Goal: Information Seeking & Learning: Compare options

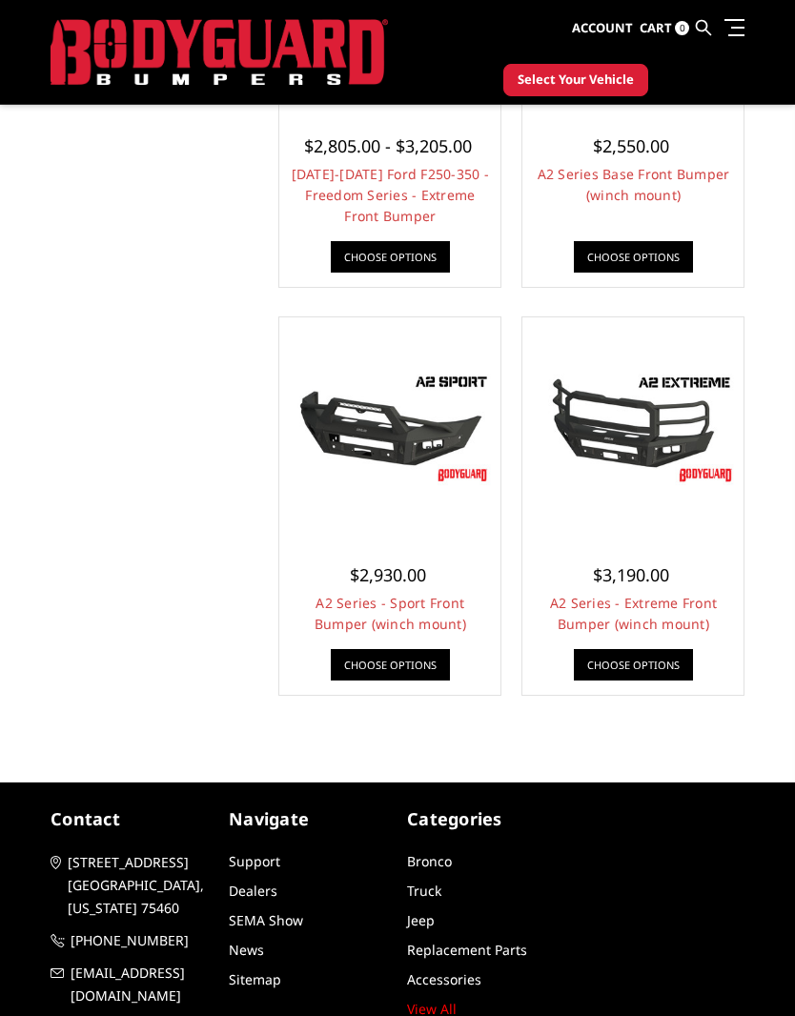
scroll to position [1614, 0]
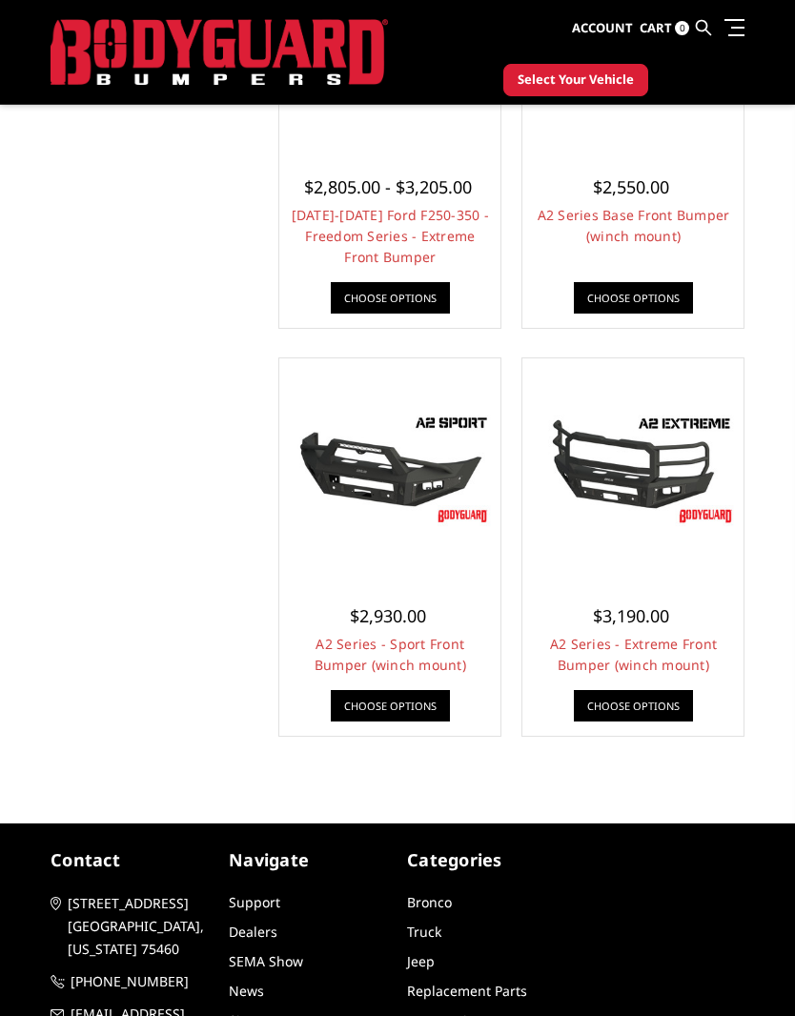
click at [683, 653] on link "A2 Series - Extreme Front Bumper (winch mount)" at bounding box center [633, 654] width 167 height 39
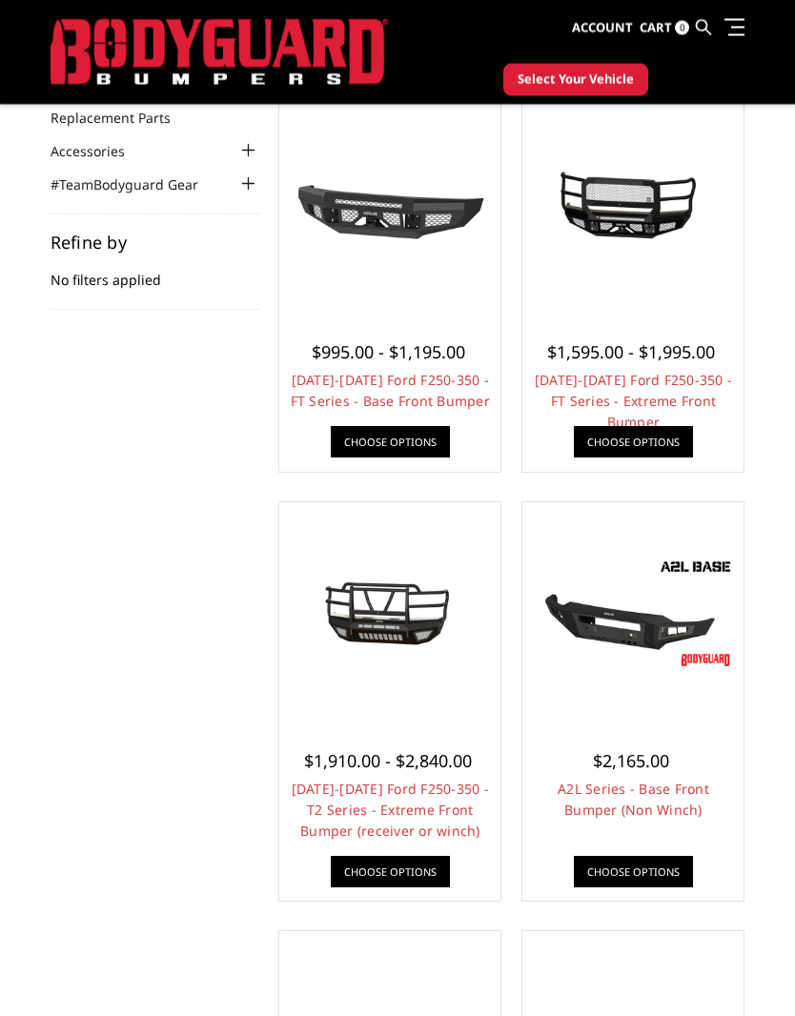
scroll to position [183, 0]
click at [414, 807] on link "[DATE]-[DATE] Ford F250-350 - T2 Series - Extreme Front Bumper (receiver or win…" at bounding box center [390, 810] width 197 height 60
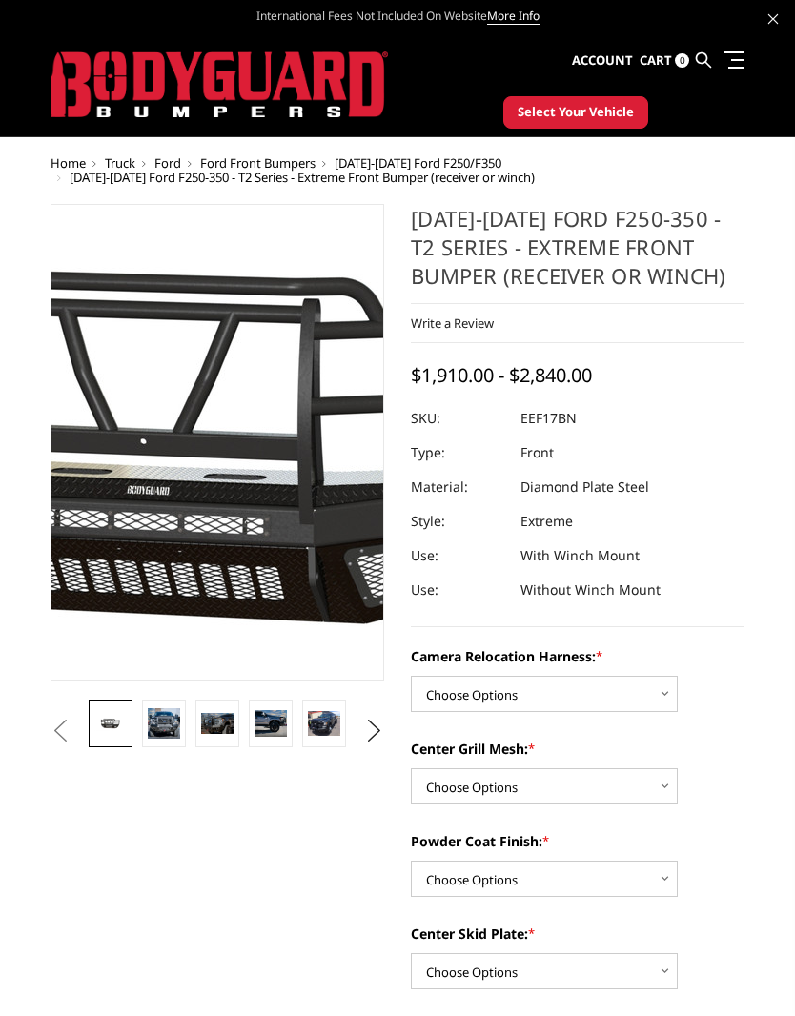
click at [220, 444] on img at bounding box center [211, 443] width 1220 height 581
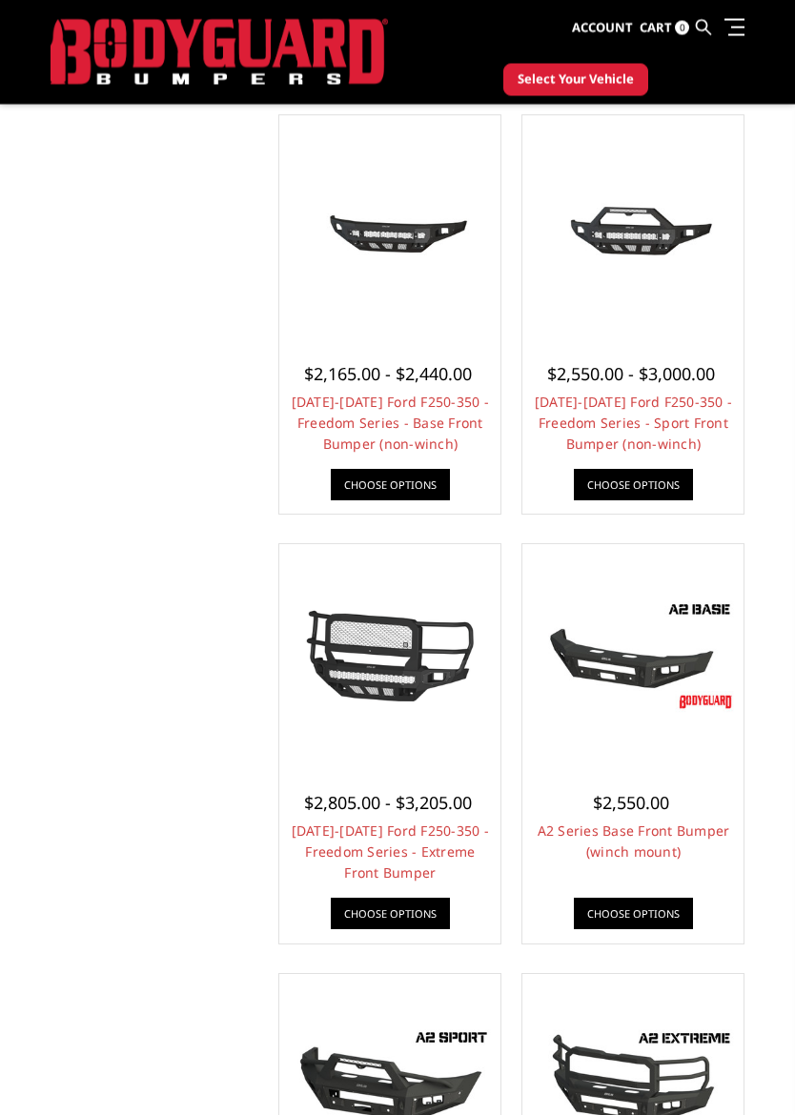
scroll to position [1007, 0]
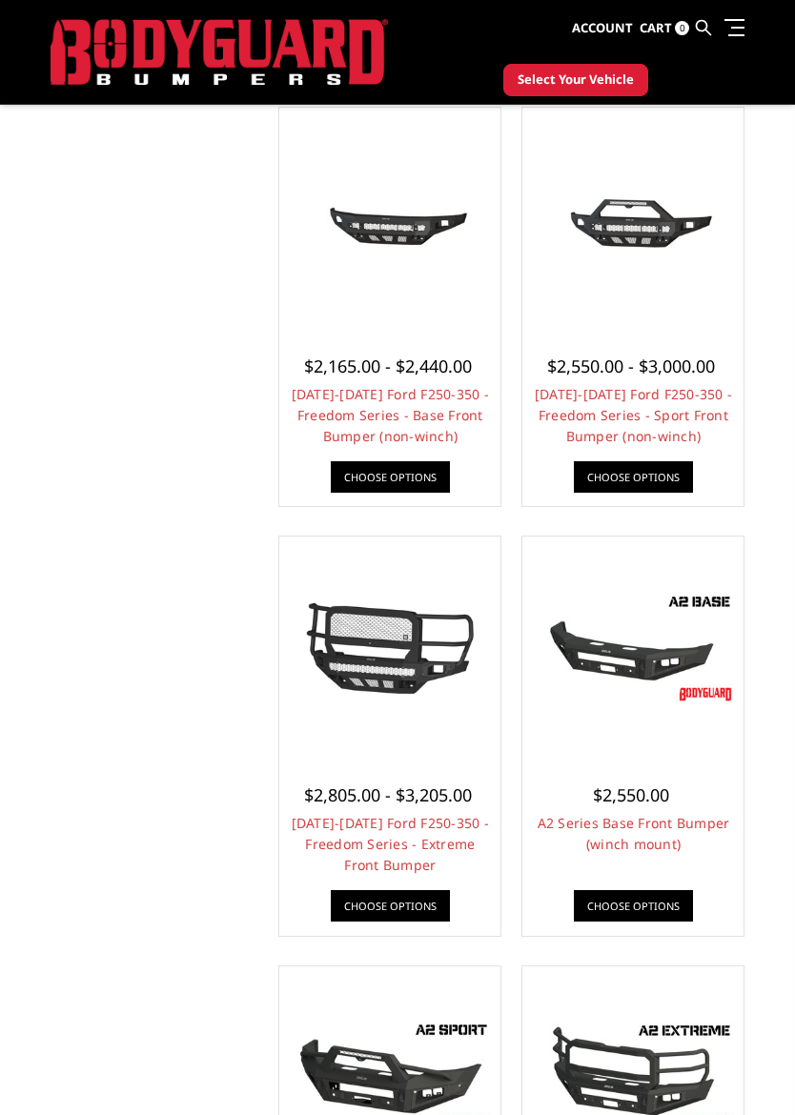
click at [419, 839] on link "[DATE]-[DATE] Ford F250-350 - Freedom Series - Extreme Front Bumper" at bounding box center [390, 844] width 197 height 60
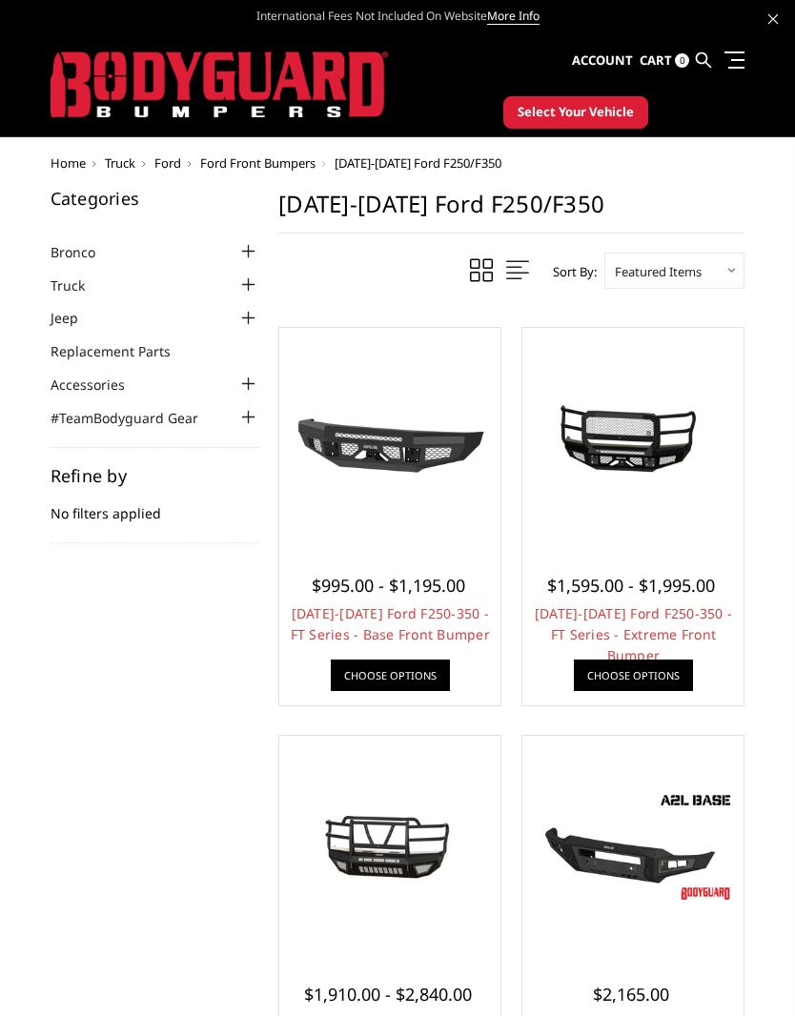
click at [256, 288] on div at bounding box center [247, 285] width 23 height 23
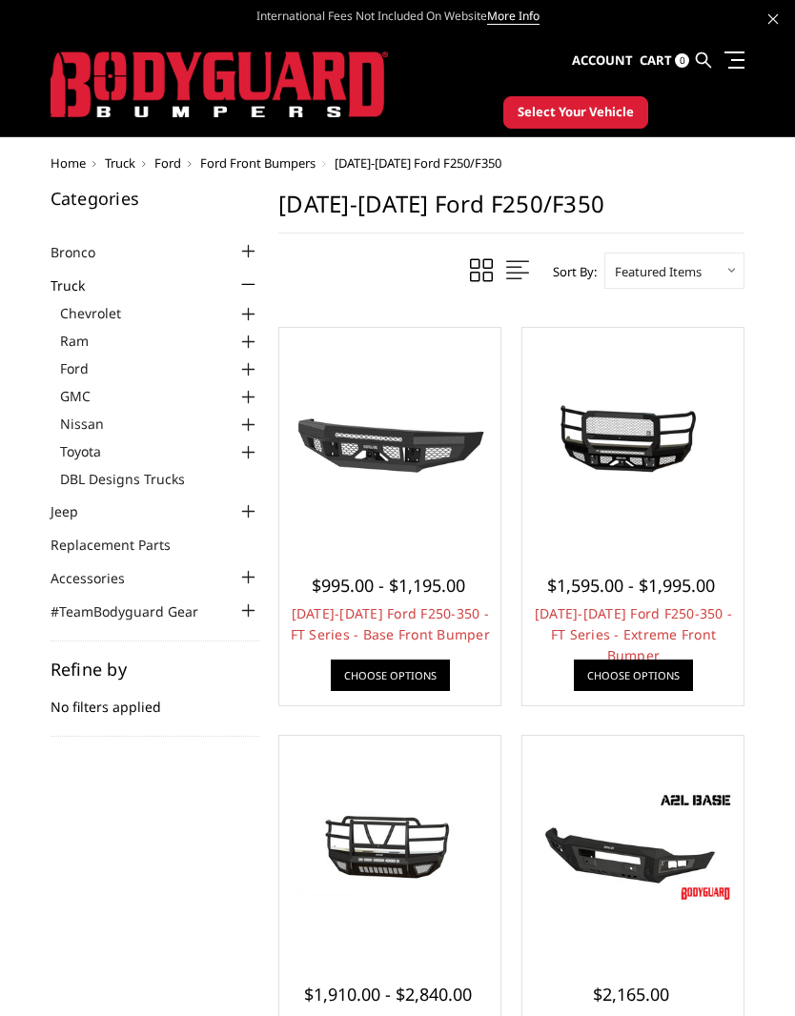
click at [254, 375] on div at bounding box center [247, 369] width 23 height 23
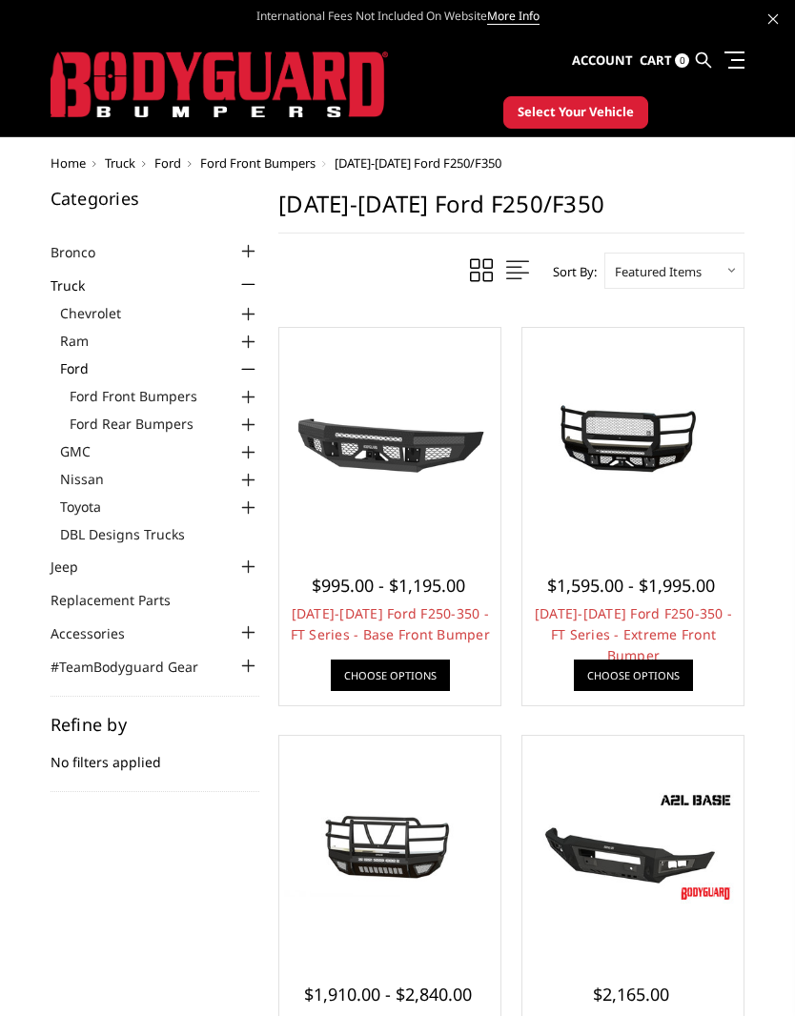
click at [253, 426] on div at bounding box center [247, 425] width 23 height 23
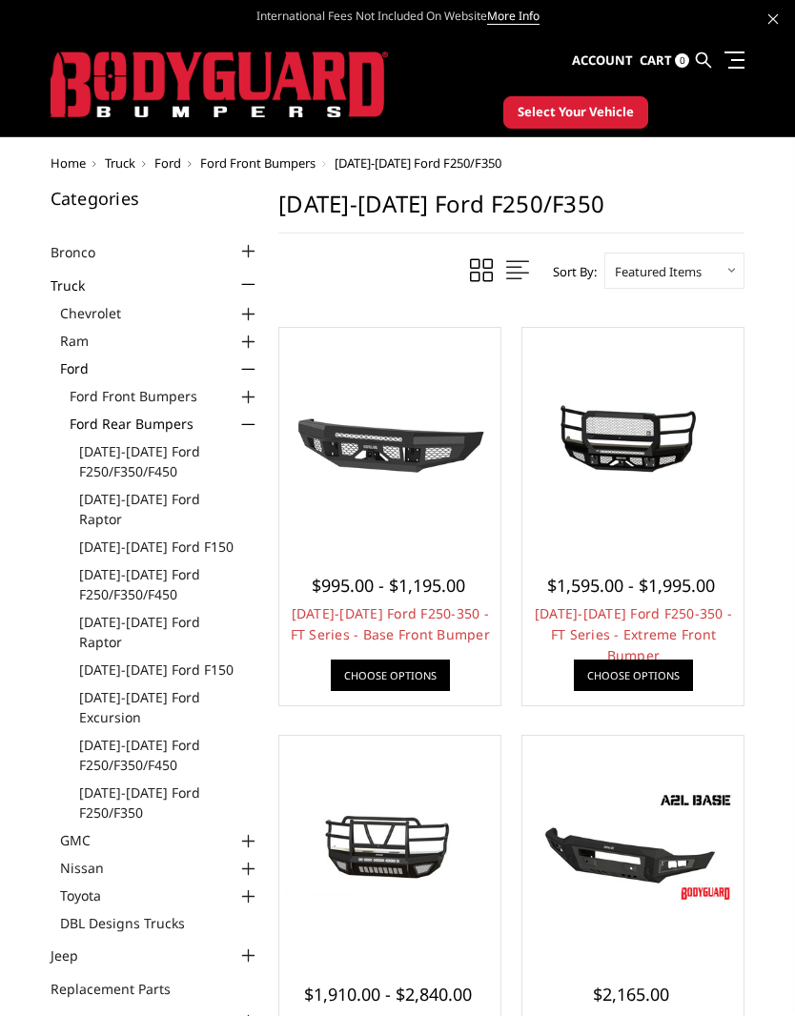
click at [153, 569] on link "[DATE]-[DATE] Ford F250/F350/F450" at bounding box center [169, 584] width 181 height 40
